Goal: Task Accomplishment & Management: Manage account settings

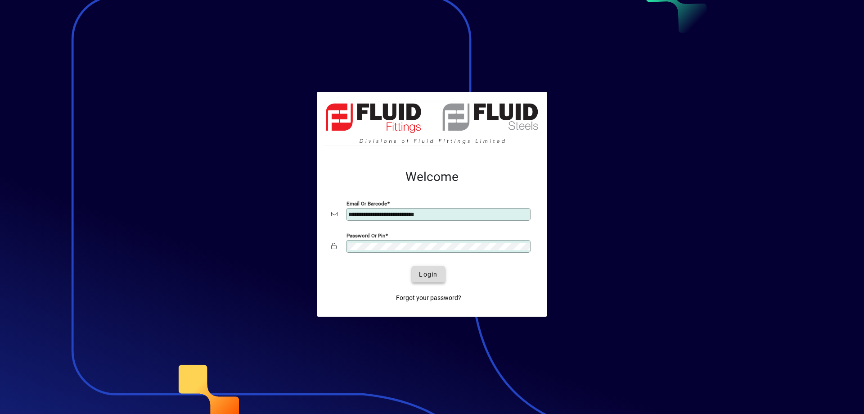
click at [425, 271] on span "Login" at bounding box center [428, 274] width 18 height 9
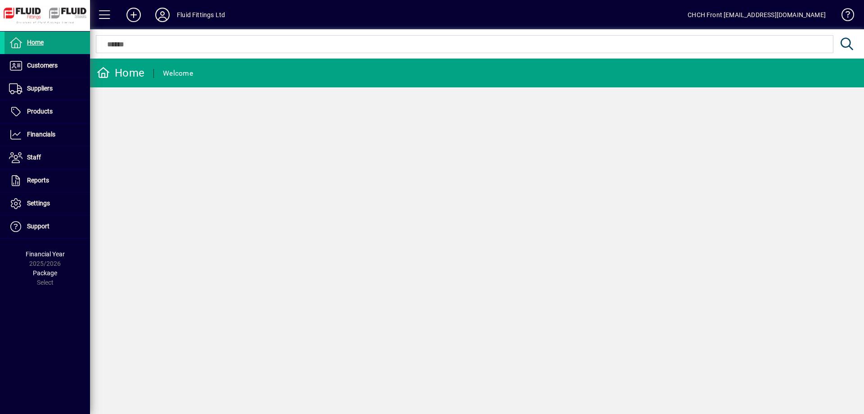
click at [790, 181] on div "Home Welcome" at bounding box center [477, 236] width 774 height 355
click at [246, 80] on mat-toolbar-row "Home Welcome" at bounding box center [477, 73] width 774 height 29
click at [170, 23] on span at bounding box center [162, 15] width 29 height 22
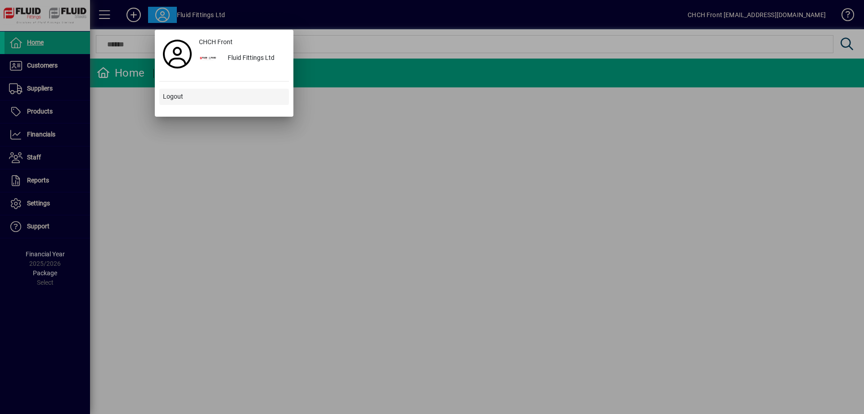
click at [182, 93] on span "Logout" at bounding box center [173, 96] width 20 height 9
